Goal: Find specific page/section: Find specific page/section

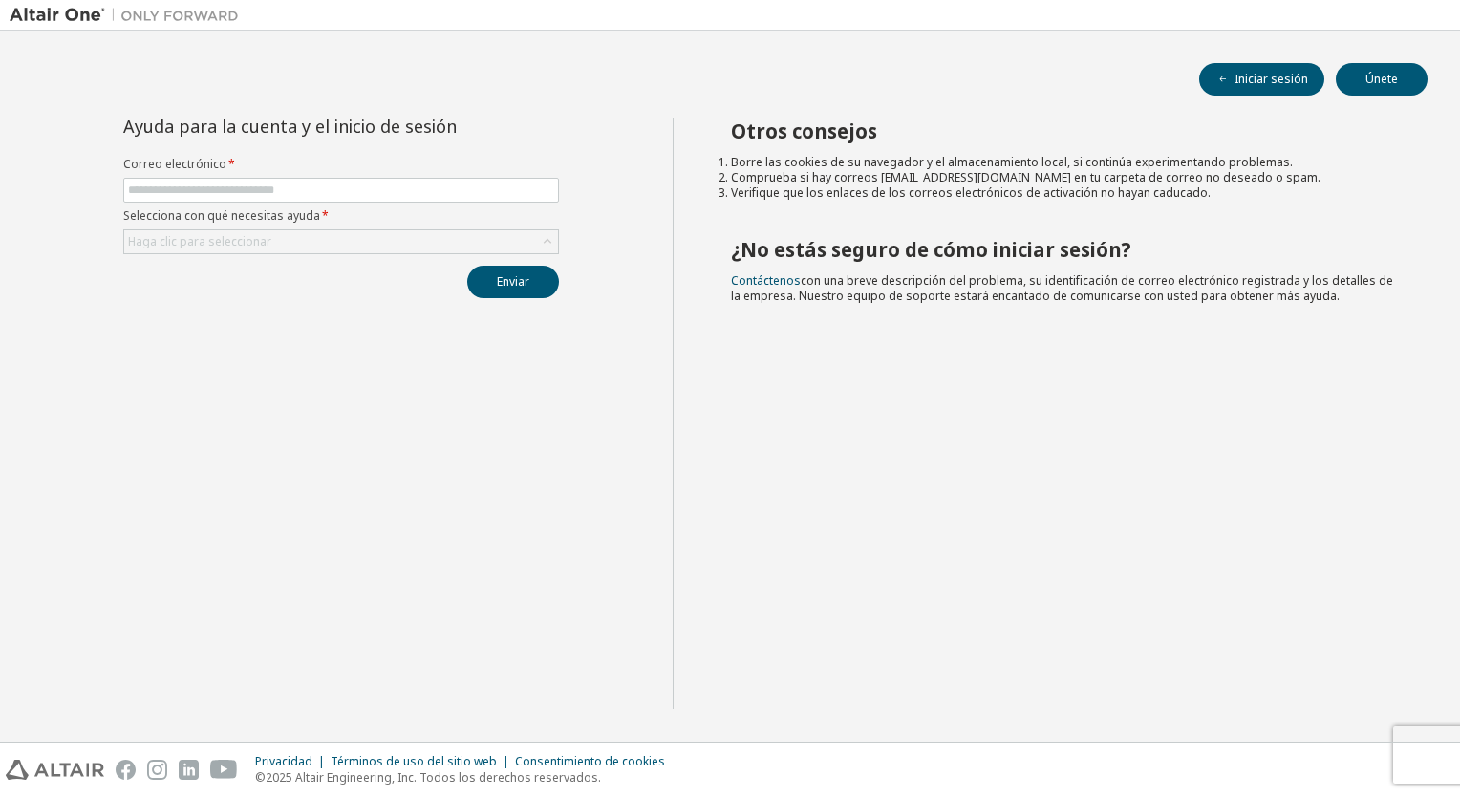
click at [1112, 125] on h2 "Otros consejos" at bounding box center [1062, 131] width 663 height 25
